Goal: Task Accomplishment & Management: Use online tool/utility

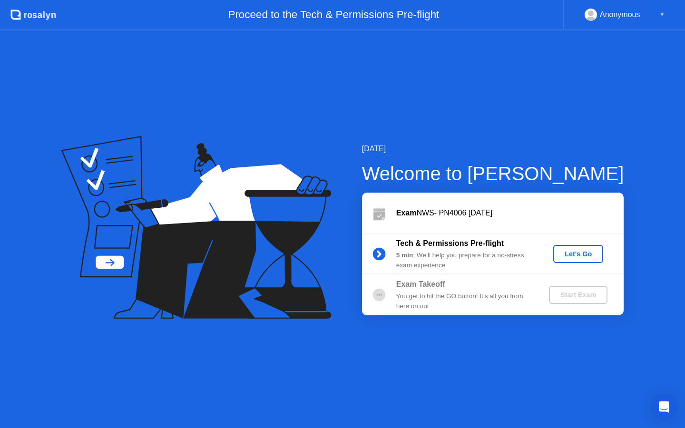
click at [576, 253] on div "Let's Go" at bounding box center [578, 254] width 42 height 8
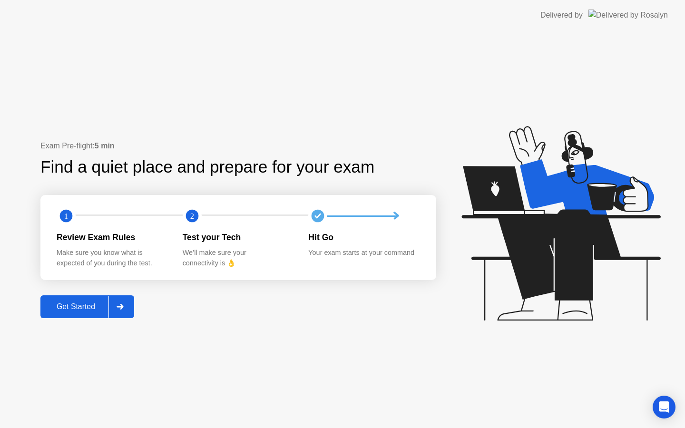
click at [106, 304] on div "Get Started" at bounding box center [75, 306] width 65 height 9
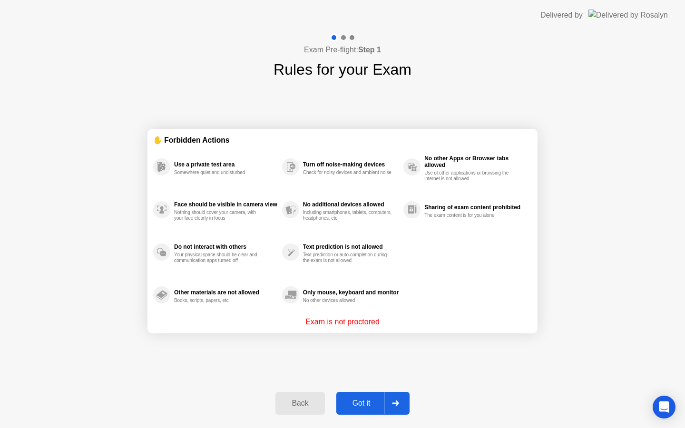
click at [365, 399] on div "Got it" at bounding box center [361, 403] width 45 height 9
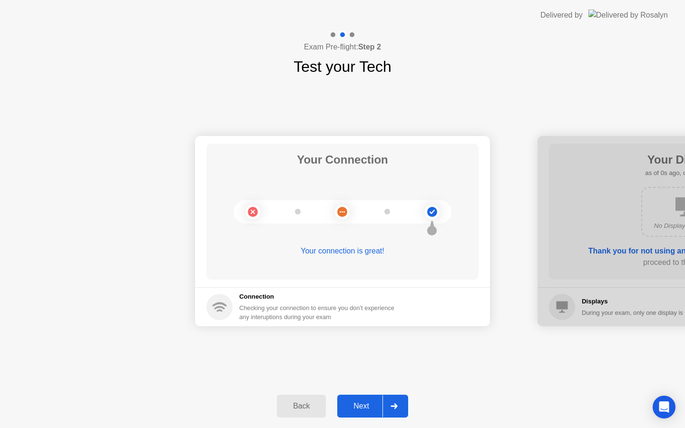
click at [365, 398] on button "Next" at bounding box center [372, 406] width 71 height 23
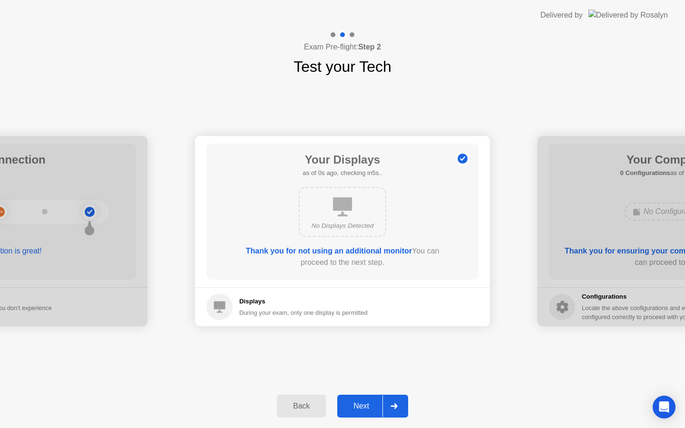
click at [365, 398] on button "Next" at bounding box center [372, 406] width 71 height 23
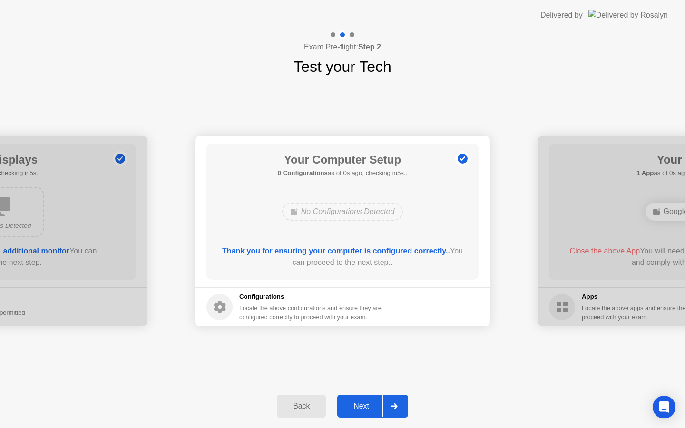
click at [365, 397] on button "Next" at bounding box center [372, 406] width 71 height 23
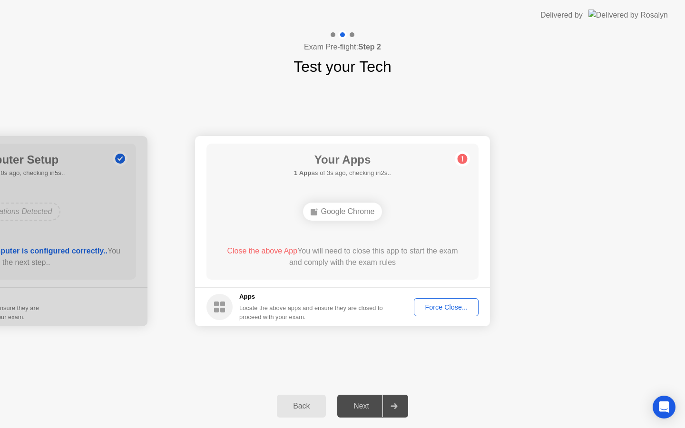
click at [428, 309] on div "Force Close..." at bounding box center [446, 307] width 58 height 8
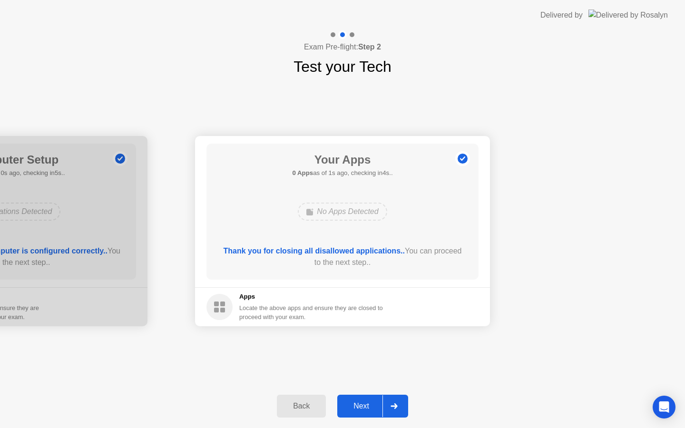
click at [364, 404] on div "Next" at bounding box center [361, 406] width 42 height 9
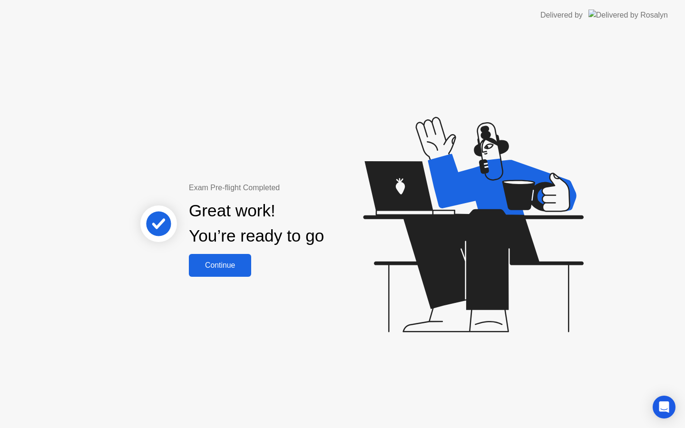
click at [229, 269] on div "Continue" at bounding box center [220, 265] width 57 height 9
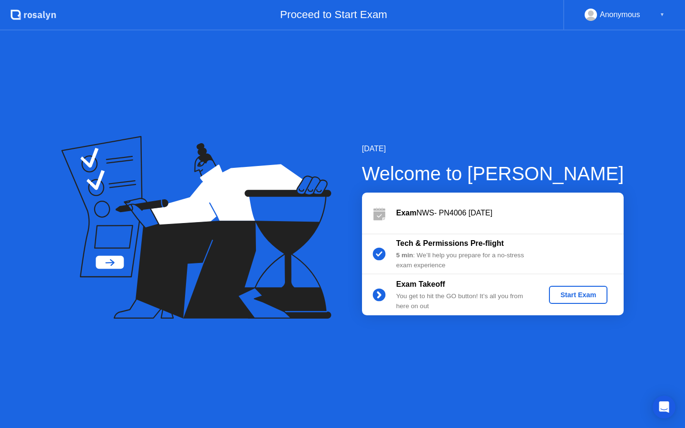
click at [594, 299] on div "Start Exam" at bounding box center [577, 295] width 51 height 8
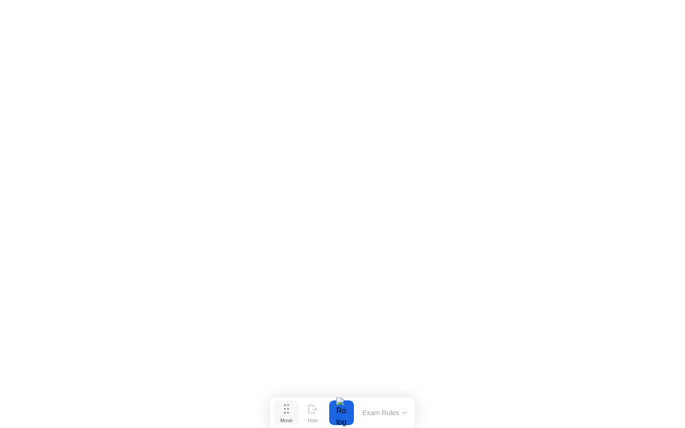
click at [284, 417] on div "Move" at bounding box center [286, 420] width 12 height 6
click at [286, 410] on icon at bounding box center [286, 409] width 5 height 10
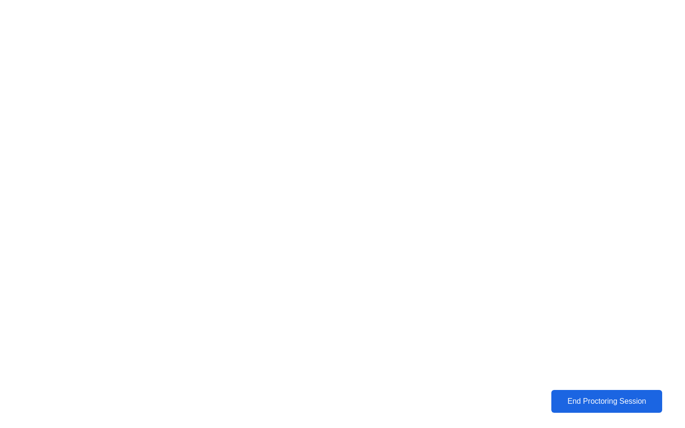
click at [565, 397] on div "End Proctoring Session" at bounding box center [606, 400] width 113 height 9
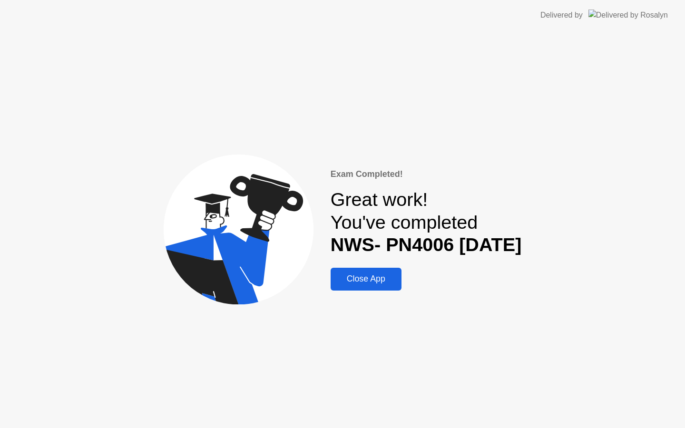
click at [378, 284] on div "Close App" at bounding box center [365, 279] width 65 height 10
